Goal: Use online tool/utility

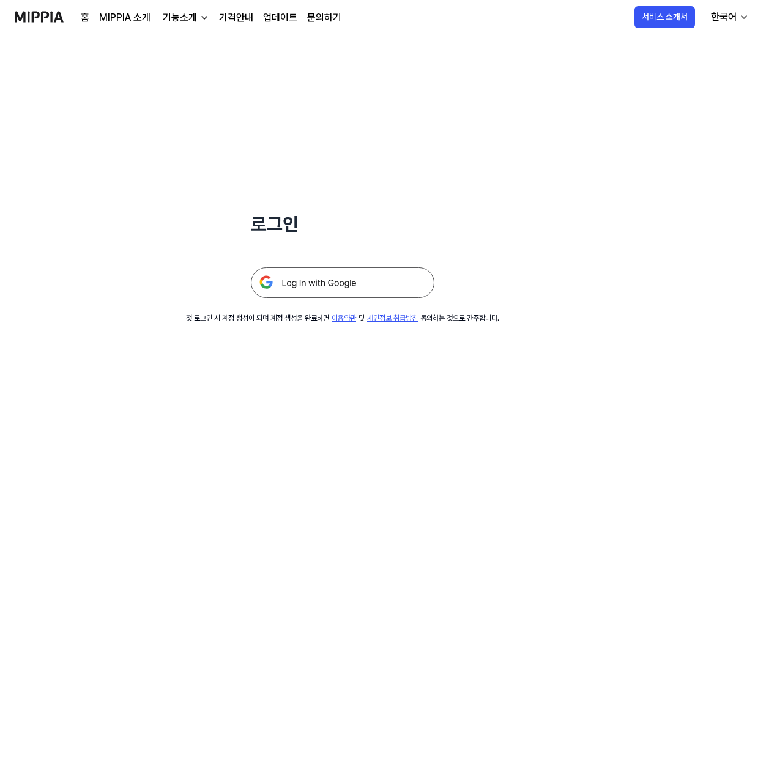
click at [404, 279] on img at bounding box center [343, 282] width 184 height 31
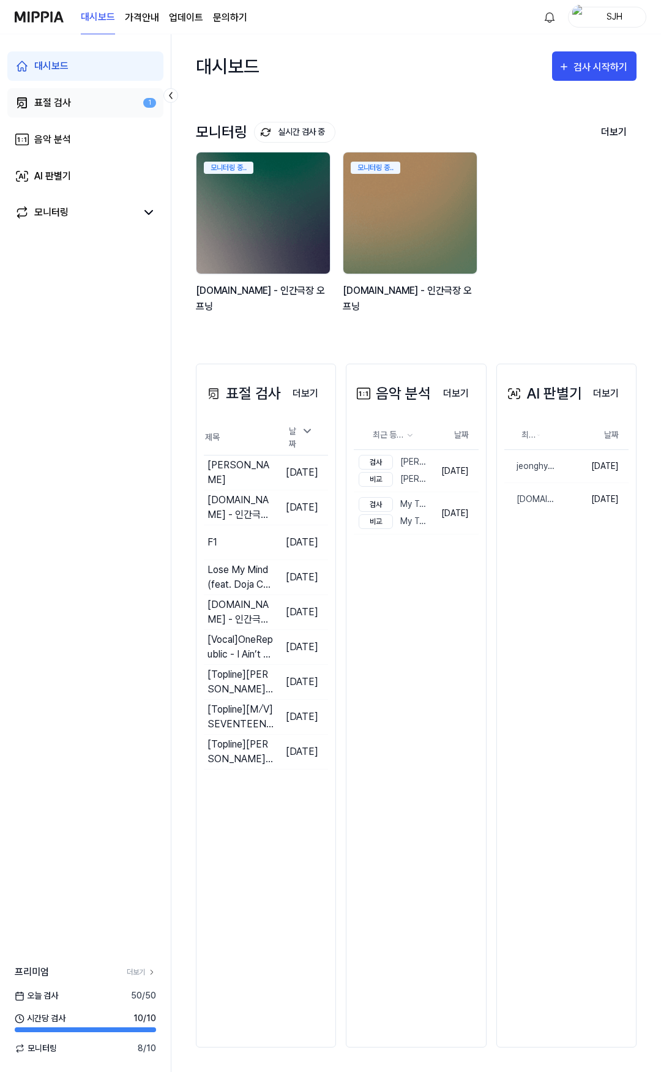
click at [95, 102] on link "표절 검사 1" at bounding box center [85, 102] width 156 height 29
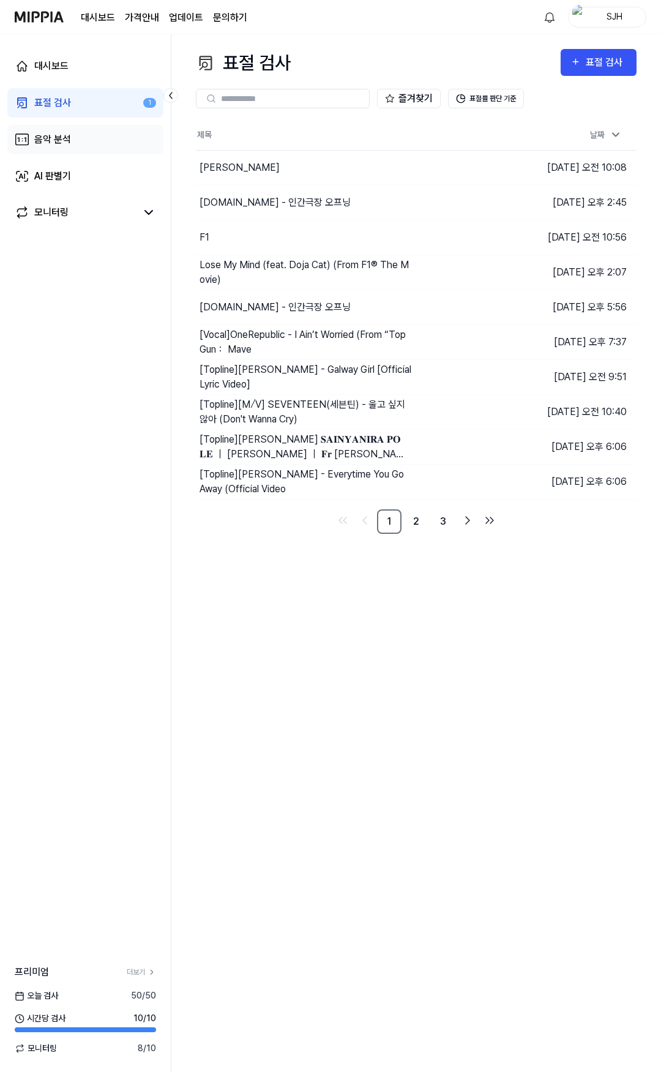
click at [94, 135] on link "음악 분석" at bounding box center [85, 139] width 156 height 29
